Goal: Information Seeking & Learning: Learn about a topic

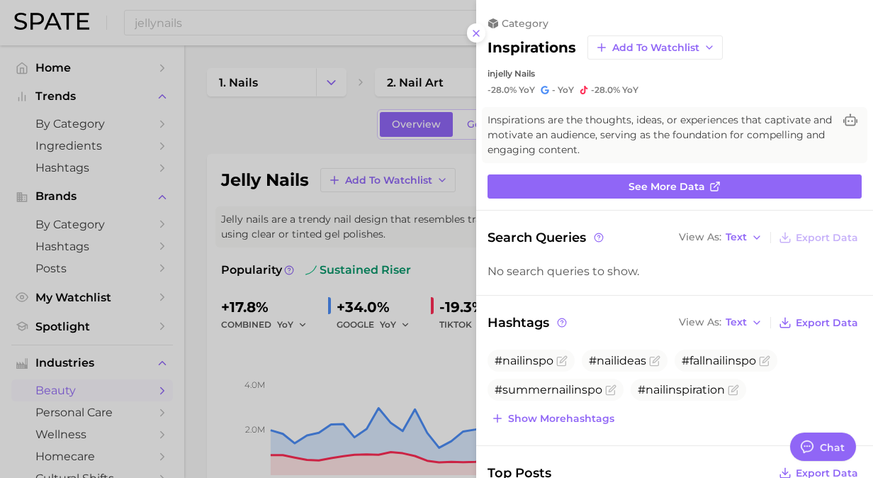
click at [480, 28] on icon at bounding box center [476, 33] width 11 height 11
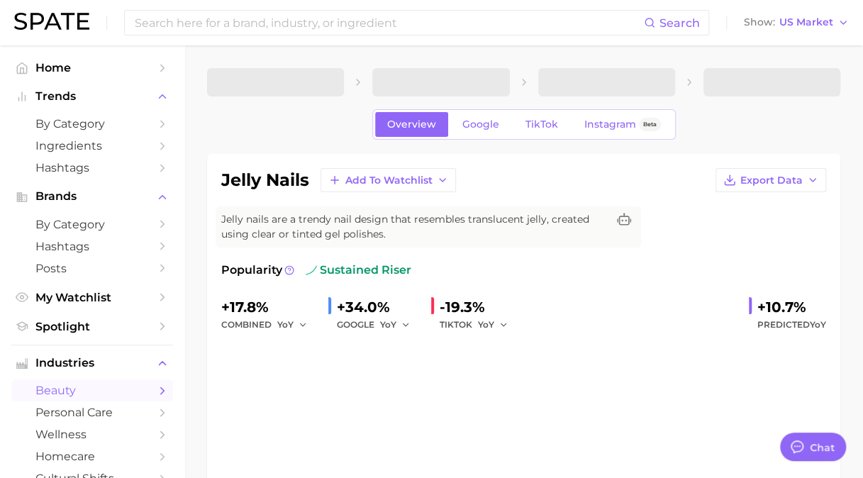
type textarea "x"
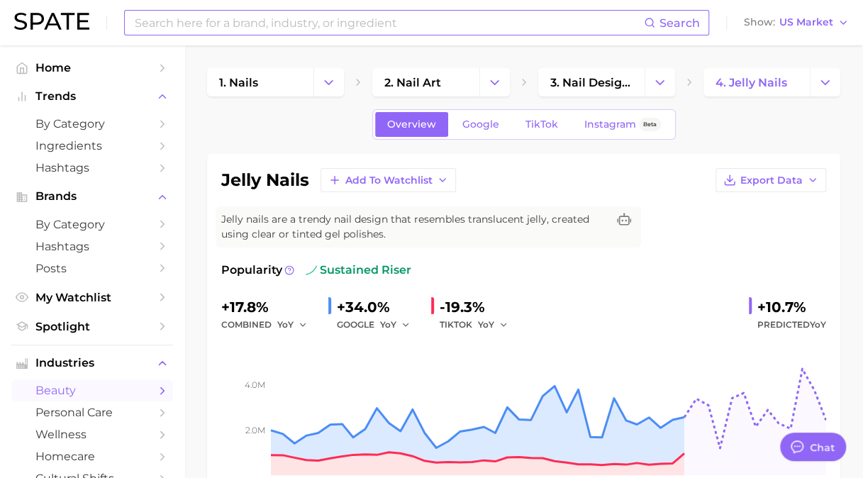
click at [241, 31] on input at bounding box center [388, 23] width 510 height 24
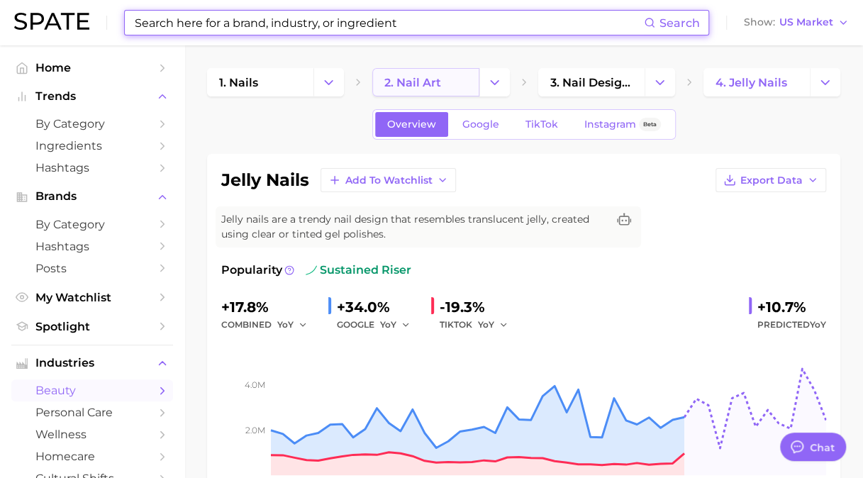
paste input "Pisces makeup"
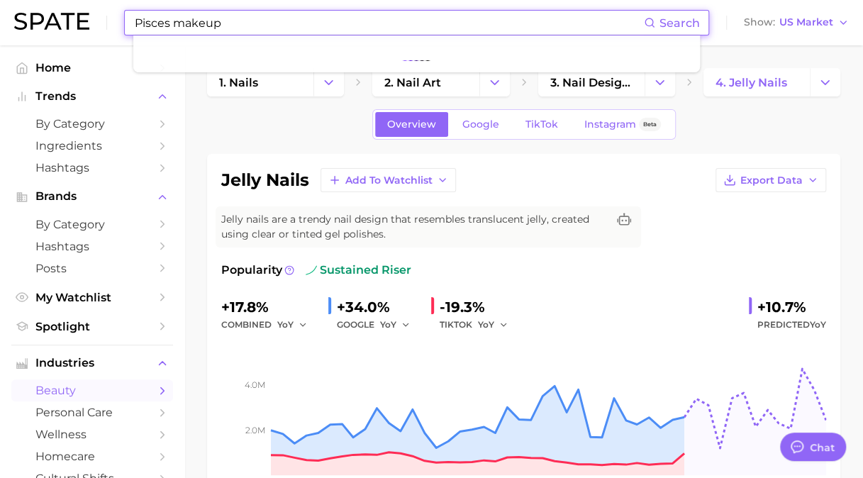
drag, startPoint x: 270, startPoint y: 18, endPoint x: -3, endPoint y: -30, distance: 277.3
click at [0, 0] on html "Pisces makeup Search Show US Market Home Trends by Category Ingredients Hashtag…" at bounding box center [431, 239] width 863 height 478
type input "body dry brush"
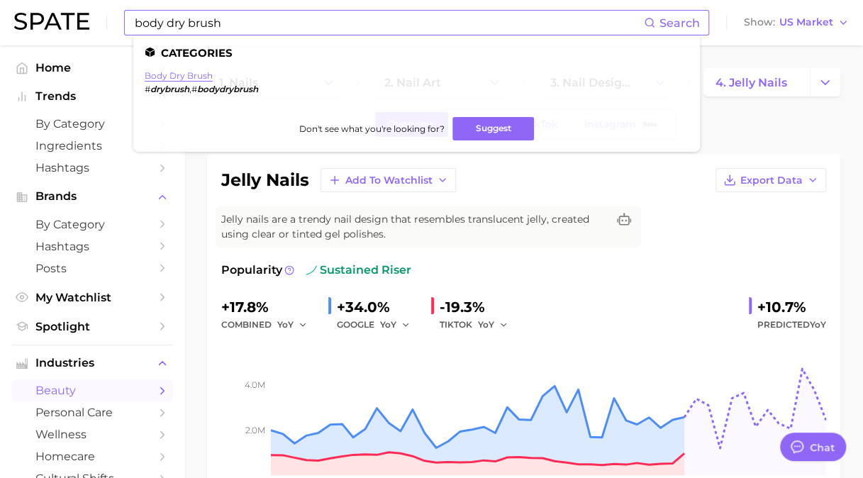
click at [190, 74] on link "body dry brush" at bounding box center [179, 75] width 68 height 11
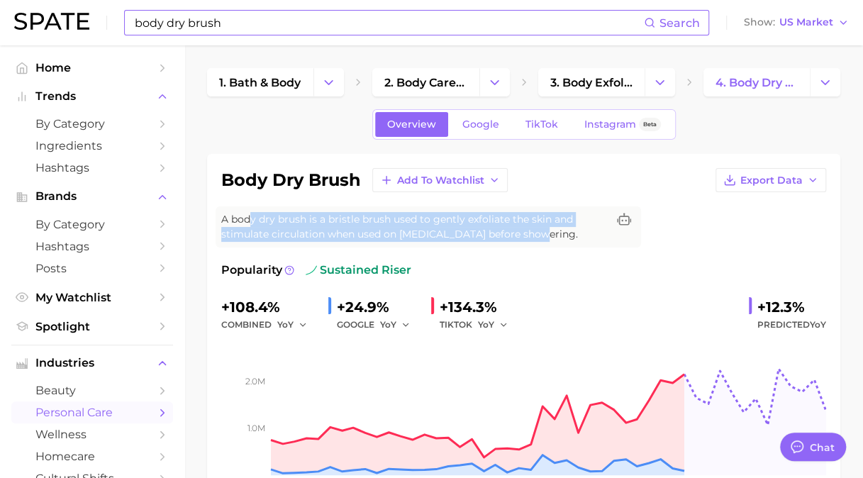
drag, startPoint x: 252, startPoint y: 217, endPoint x: 569, endPoint y: 241, distance: 317.8
click at [569, 241] on div "A body dry brush is a bristle brush used to gently exfoliate the skin and stimu…" at bounding box center [428, 226] width 425 height 41
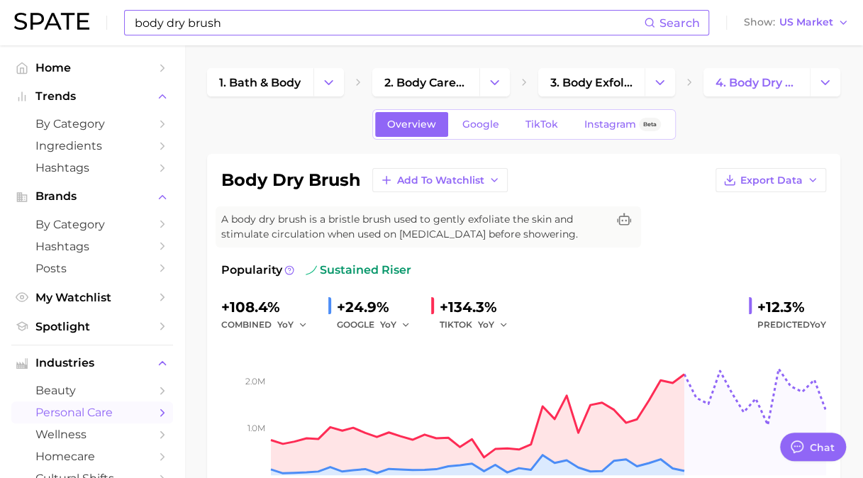
drag, startPoint x: 569, startPoint y: 241, endPoint x: 557, endPoint y: 256, distance: 19.2
click at [557, 256] on div "body dry brush Add to Watchlist Export Data A body dry brush is a bristle brush…" at bounding box center [523, 339] width 605 height 342
click at [553, 127] on span "TikTok" at bounding box center [541, 124] width 33 height 12
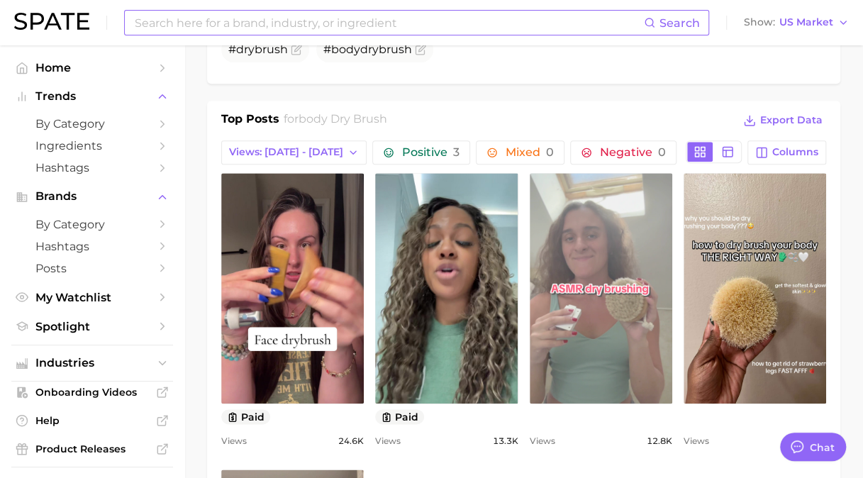
scroll to position [638, 0]
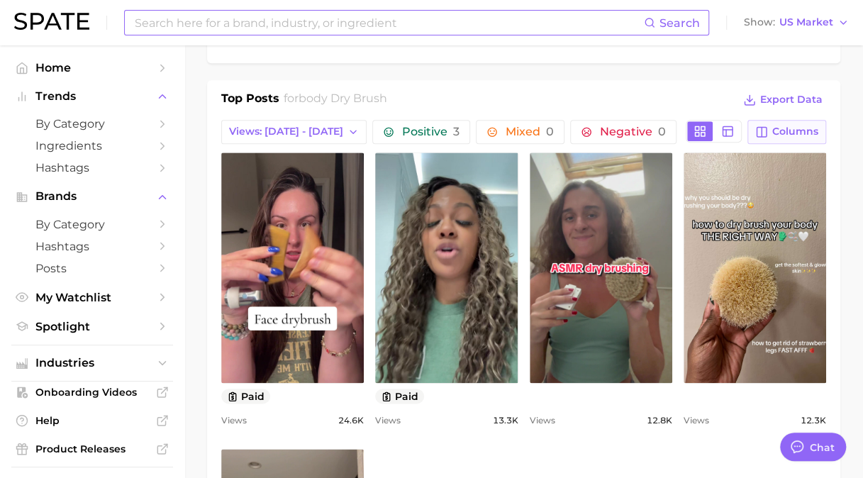
drag, startPoint x: 801, startPoint y: 98, endPoint x: 787, endPoint y: 116, distance: 23.3
click at [786, 132] on div "Top Posts for body dry brush Export Data Views: [DATE] - [DATE] Positive 3 Mixe…" at bounding box center [523, 422] width 605 height 664
click at [787, 116] on div "Top Posts for body dry brush Export Data Views: [DATE] - [DATE] Positive 3 Mixe…" at bounding box center [523, 422] width 605 height 664
click at [788, 125] on span "Columns" at bounding box center [795, 131] width 46 height 12
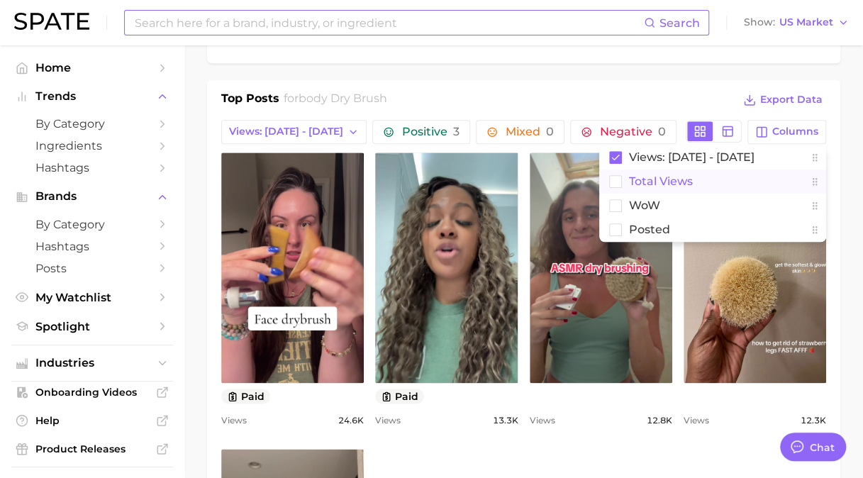
click at [620, 180] on rect at bounding box center [616, 181] width 12 height 12
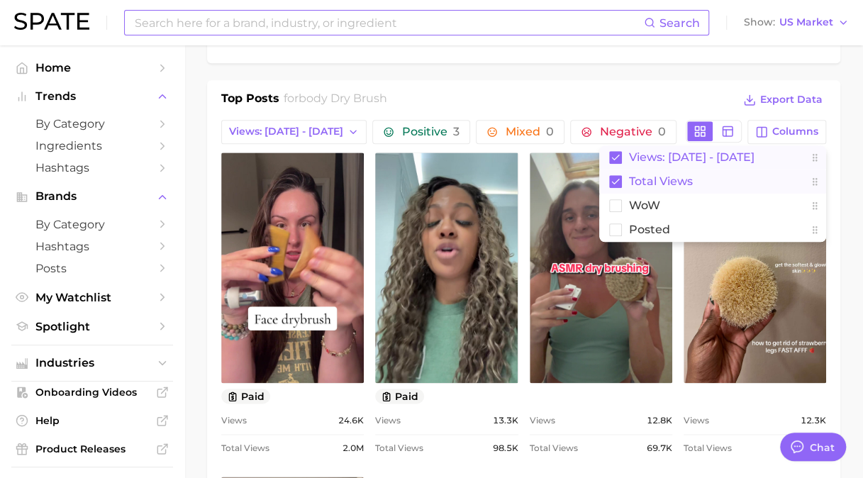
click at [617, 154] on rect at bounding box center [615, 157] width 13 height 13
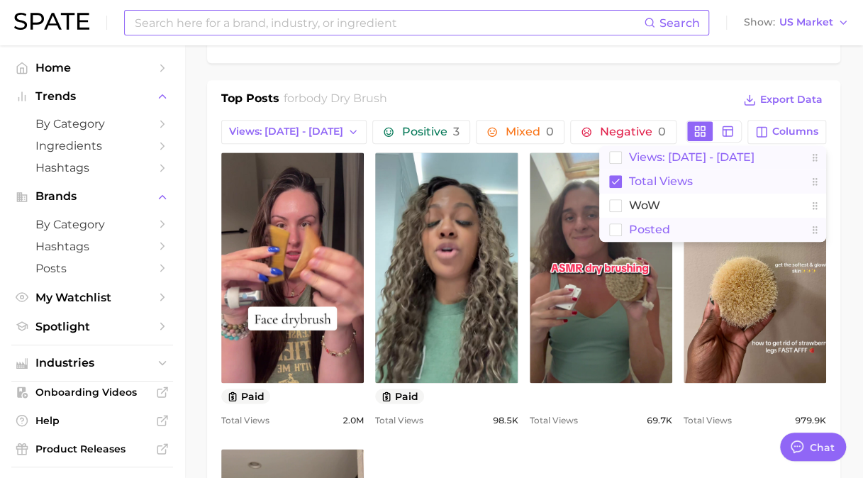
click at [613, 225] on rect at bounding box center [616, 229] width 12 height 12
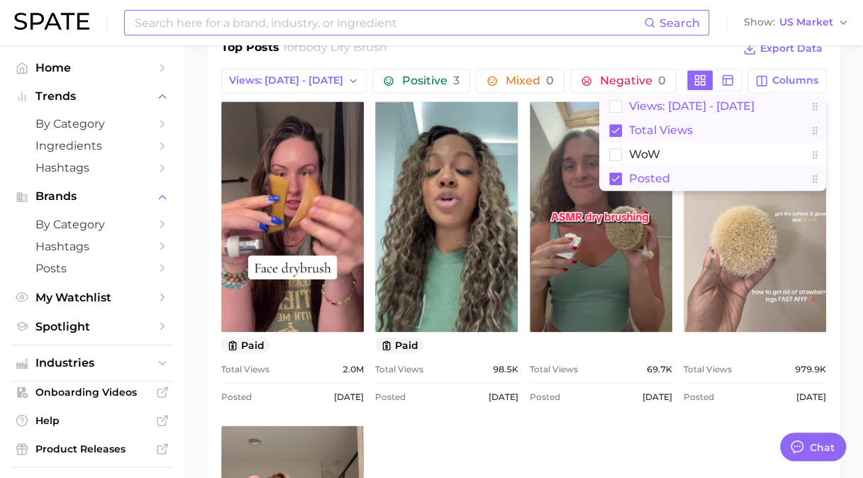
scroll to position [709, 0]
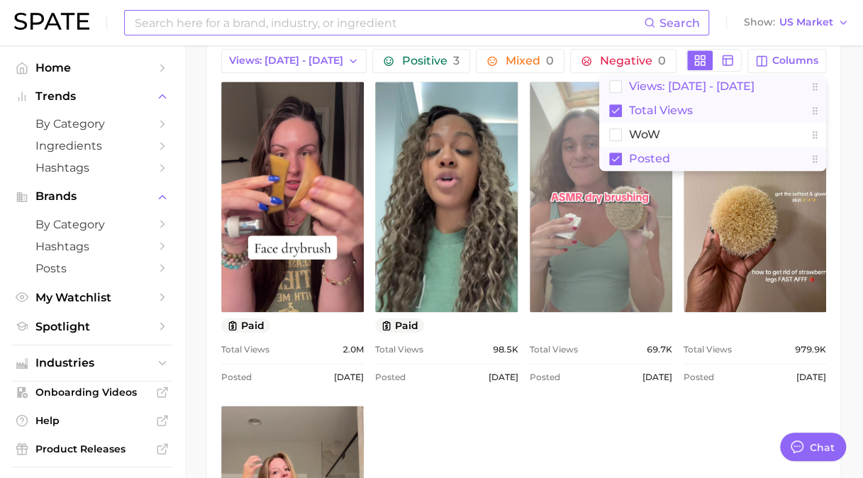
click at [607, 248] on link "view post on TikTok" at bounding box center [601, 197] width 142 height 230
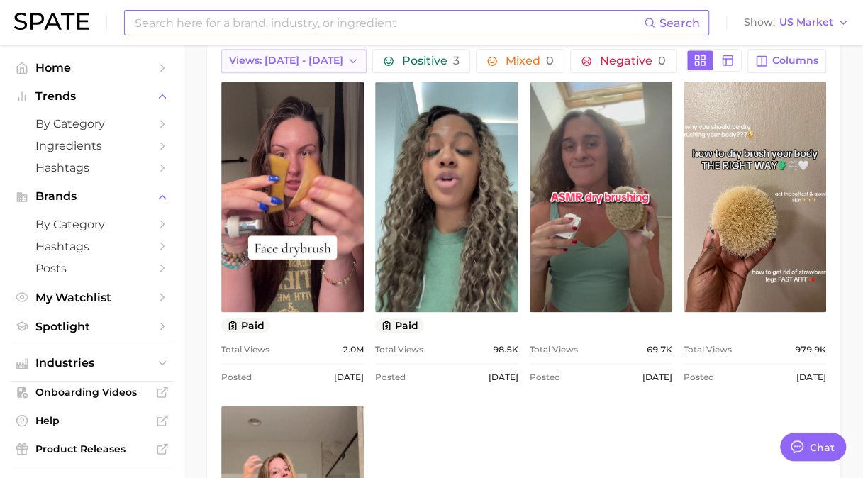
click at [291, 56] on span "Views: [DATE] - [DATE]" at bounding box center [286, 61] width 114 height 12
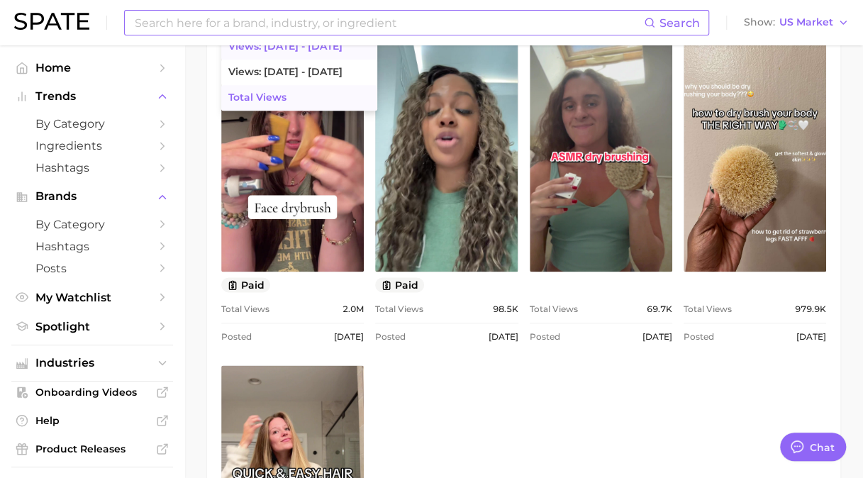
scroll to position [780, 0]
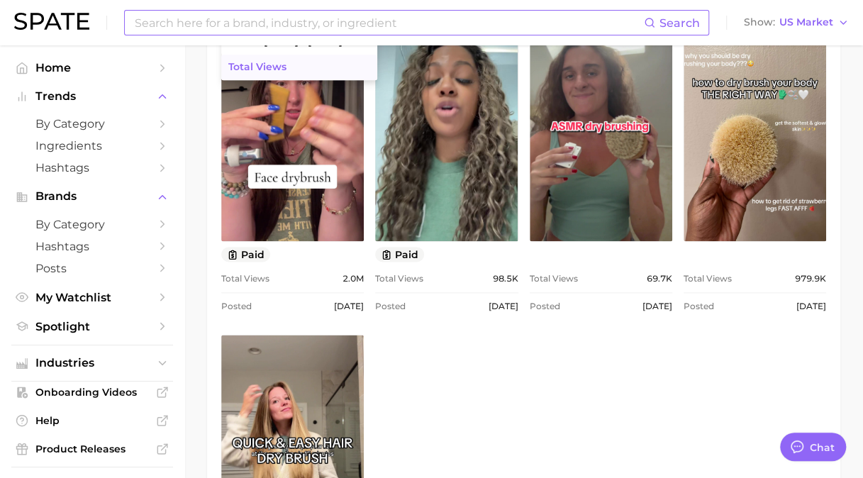
click at [280, 57] on button "Total Views" at bounding box center [299, 68] width 156 height 26
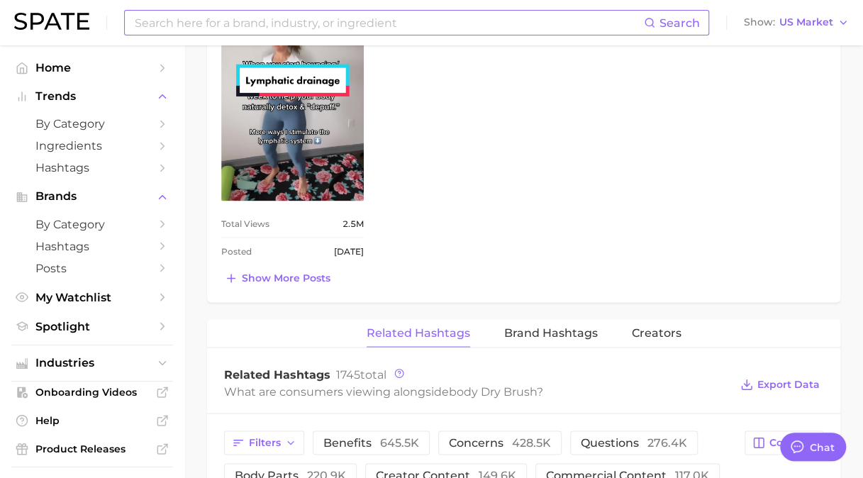
scroll to position [1134, 0]
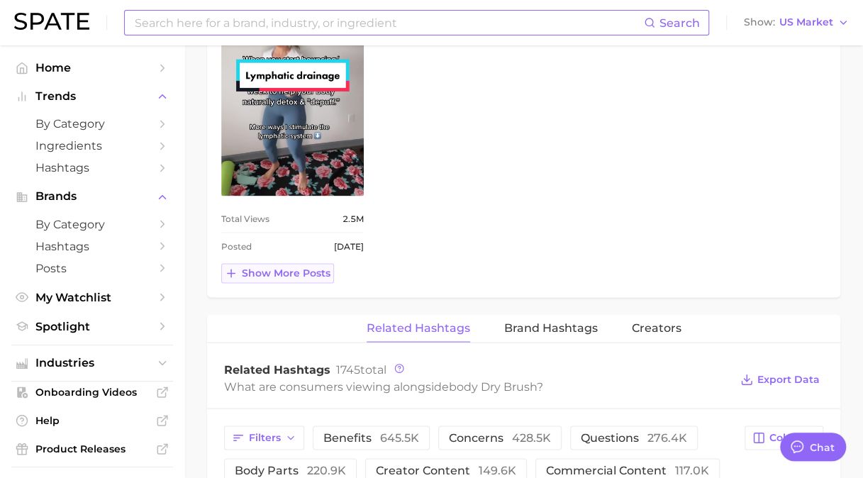
click at [298, 267] on span "Show more posts" at bounding box center [286, 273] width 89 height 12
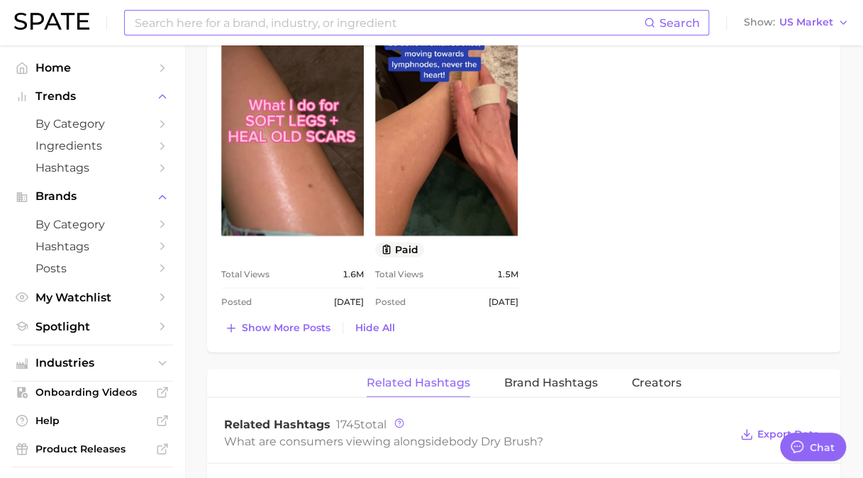
scroll to position [1489, 0]
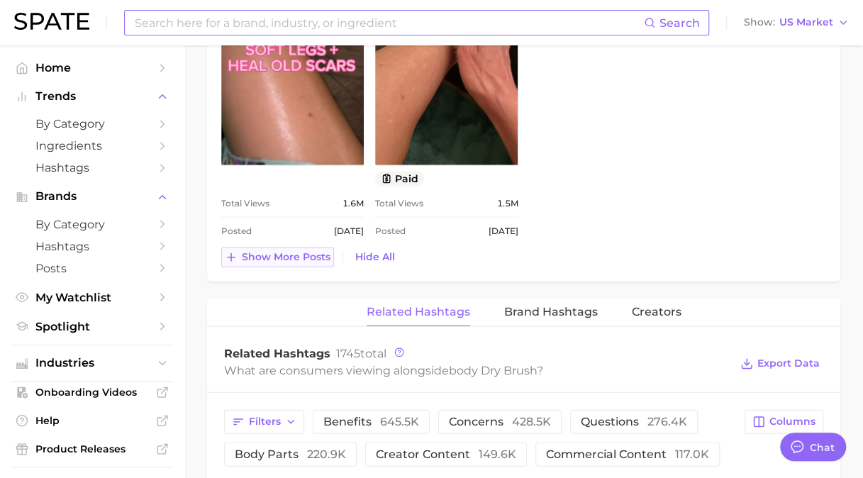
click at [296, 254] on span "Show more posts" at bounding box center [286, 257] width 89 height 12
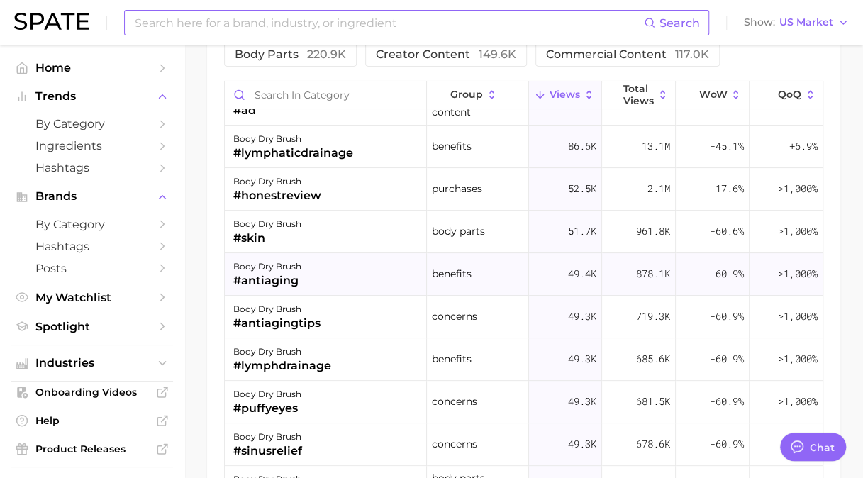
scroll to position [142, 0]
